Goal: Task Accomplishment & Management: Use online tool/utility

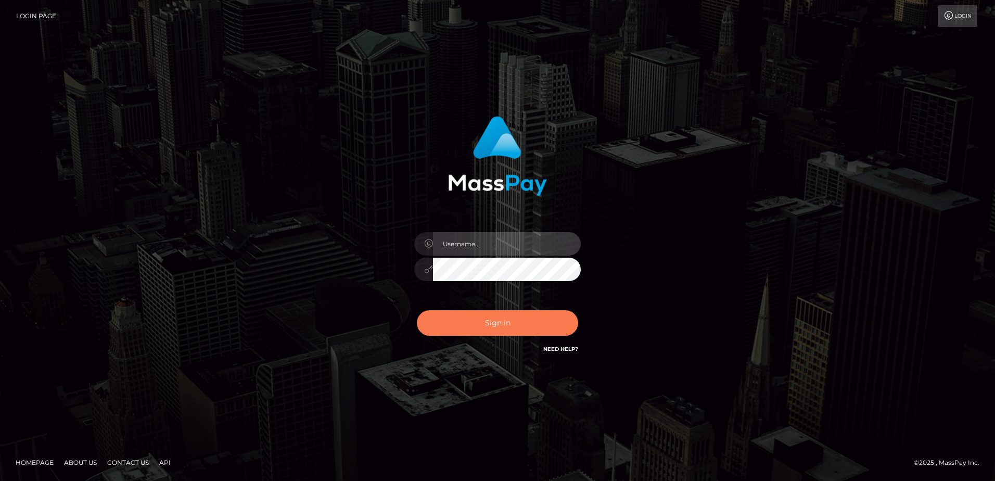
type input "Dan"
click at [486, 329] on button "Sign in" at bounding box center [497, 322] width 161 height 25
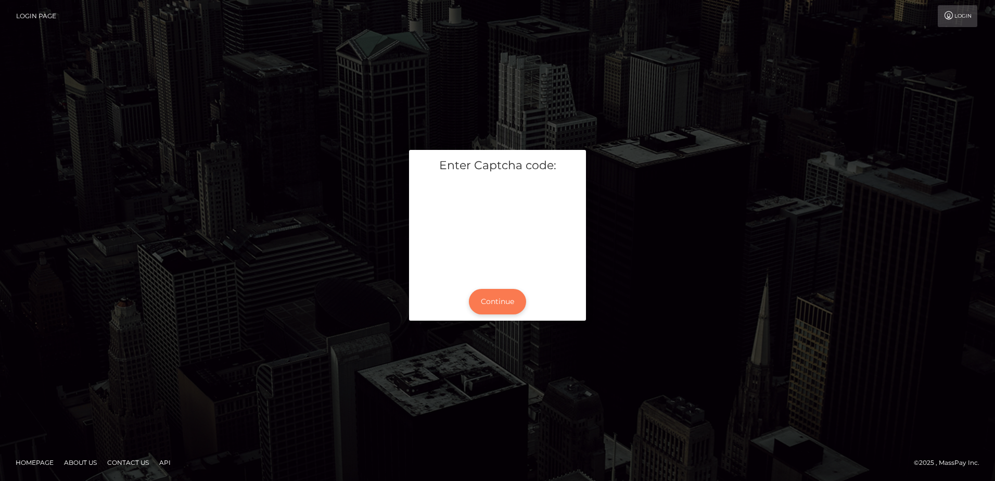
click at [499, 304] on button "Continue" at bounding box center [497, 301] width 57 height 25
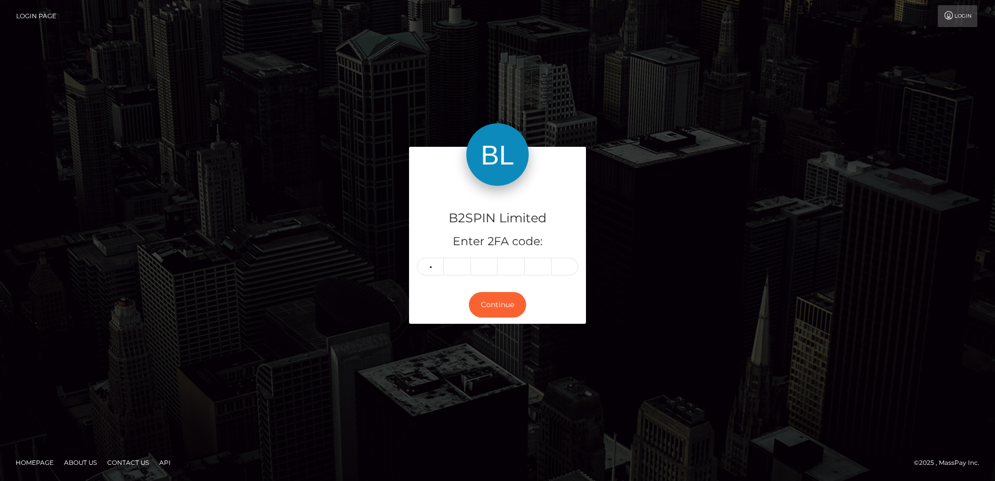
type input "6"
type input "9"
type input "8"
type input "3"
type input "9"
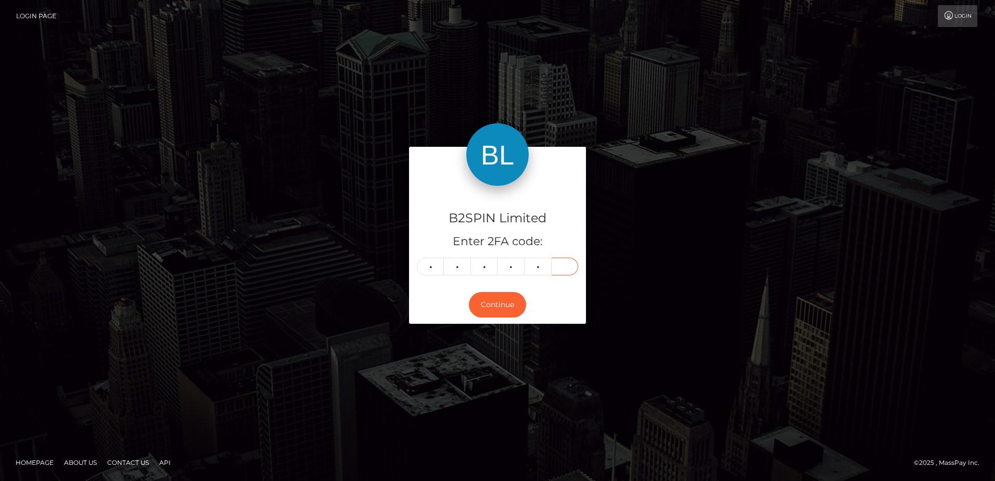
type input "3"
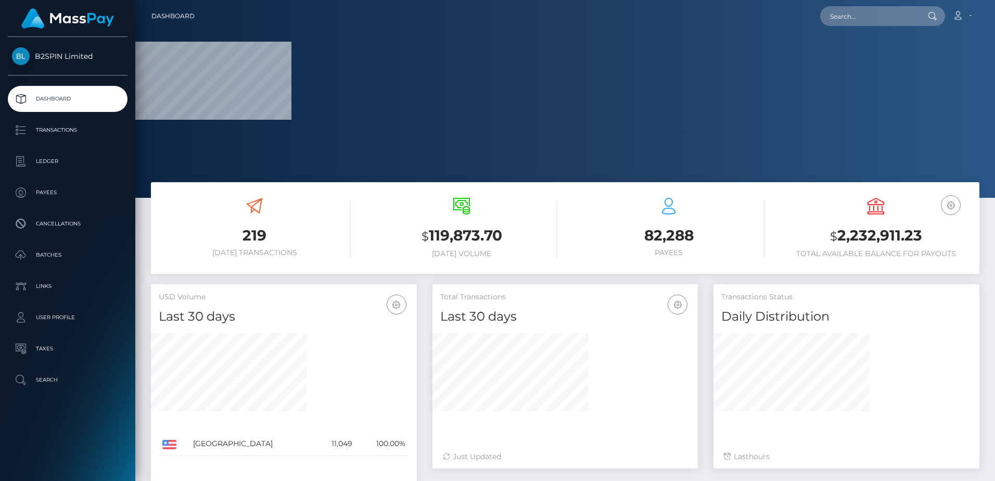
click at [871, 239] on h3 "$ 2,232,911.23" at bounding box center [875, 235] width 191 height 21
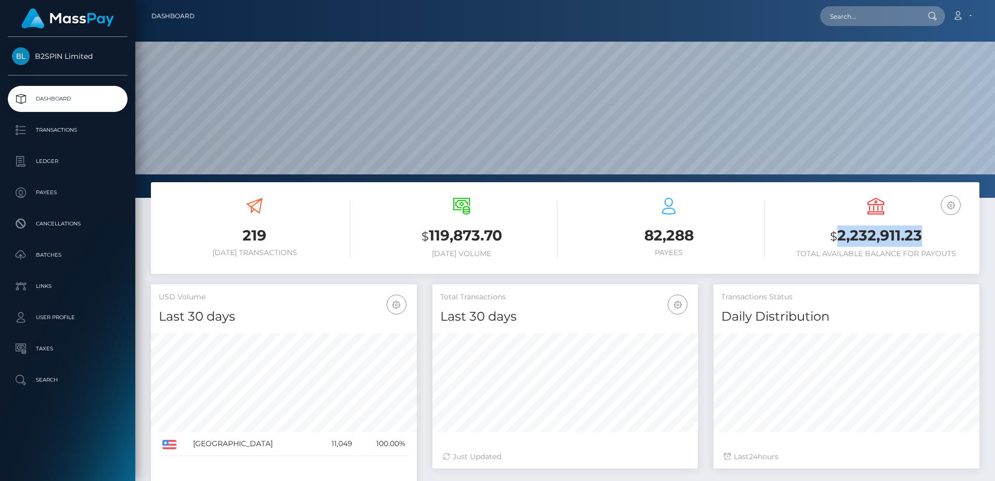
click at [871, 239] on h3 "$ 2,232,911.23" at bounding box center [875, 235] width 191 height 21
copy h3 "2,232,911.23"
